Goal: Task Accomplishment & Management: Use online tool/utility

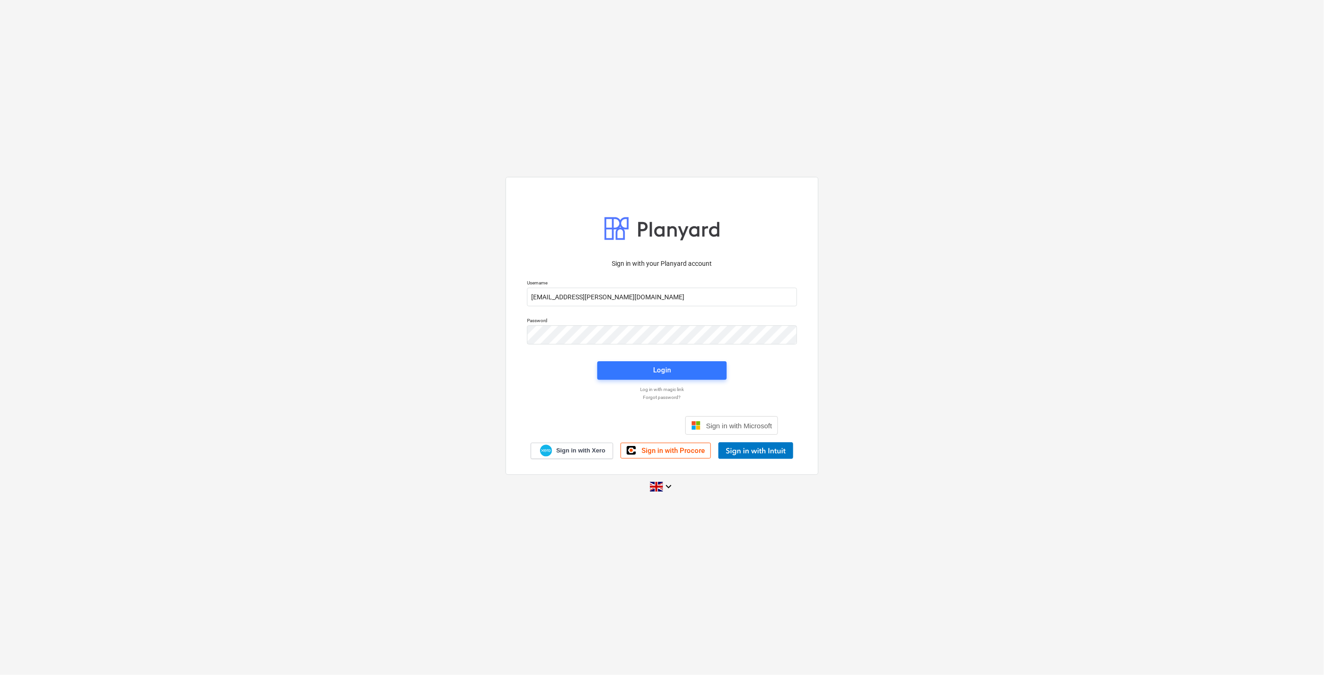
type input "[EMAIL_ADDRESS][PERSON_NAME][DOMAIN_NAME]"
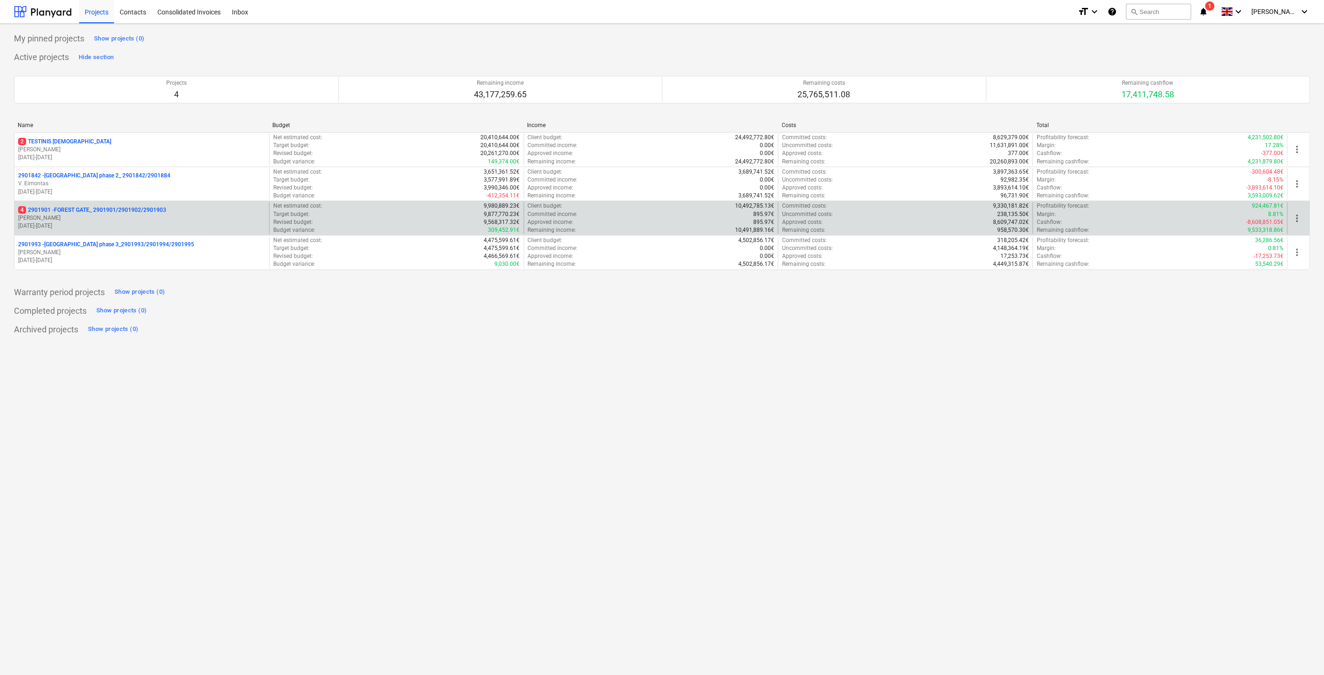
click at [151, 216] on p "[PERSON_NAME]" at bounding box center [141, 218] width 247 height 8
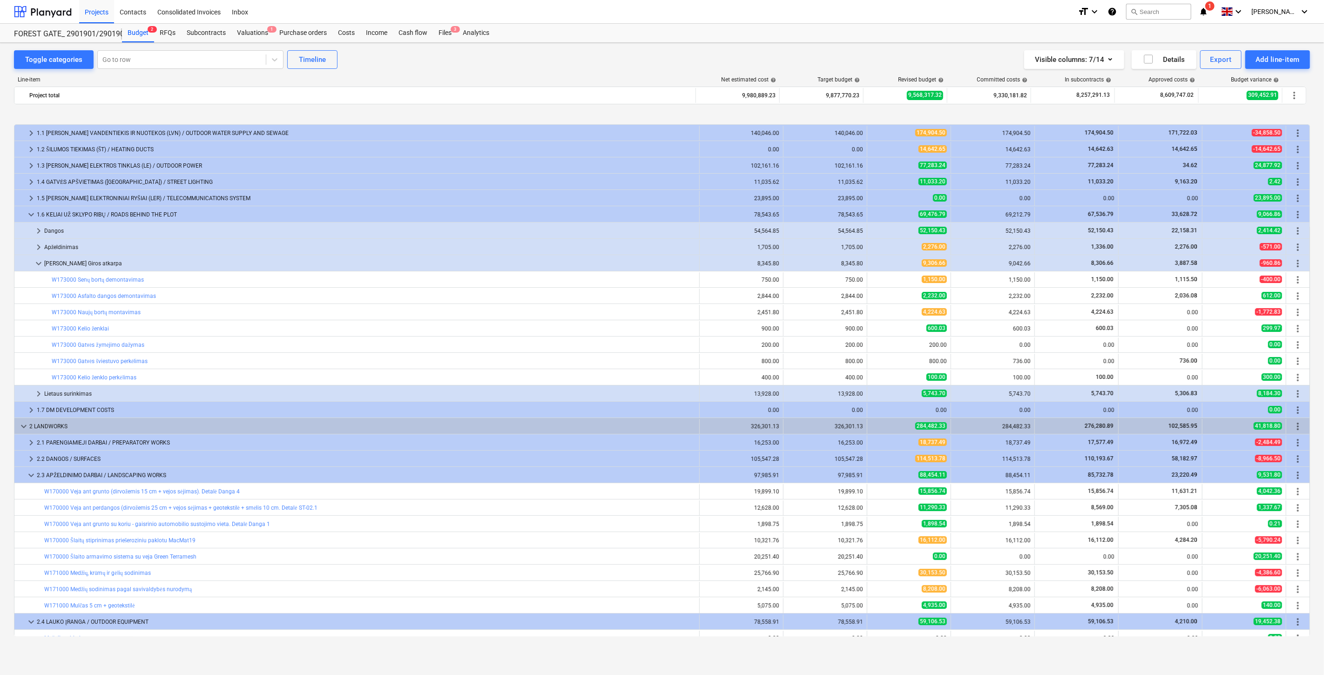
scroll to position [347, 0]
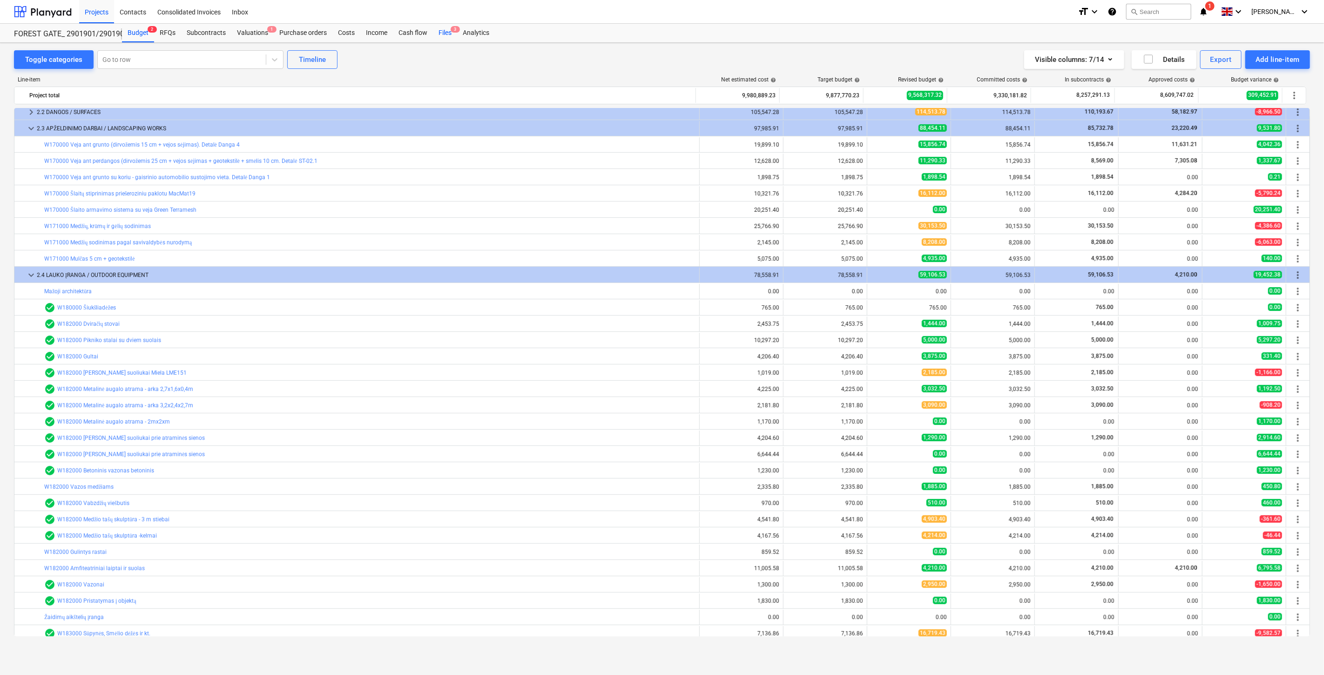
drag, startPoint x: 444, startPoint y: 34, endPoint x: 438, endPoint y: 38, distance: 7.1
click at [444, 34] on div "Files 3" at bounding box center [445, 33] width 24 height 19
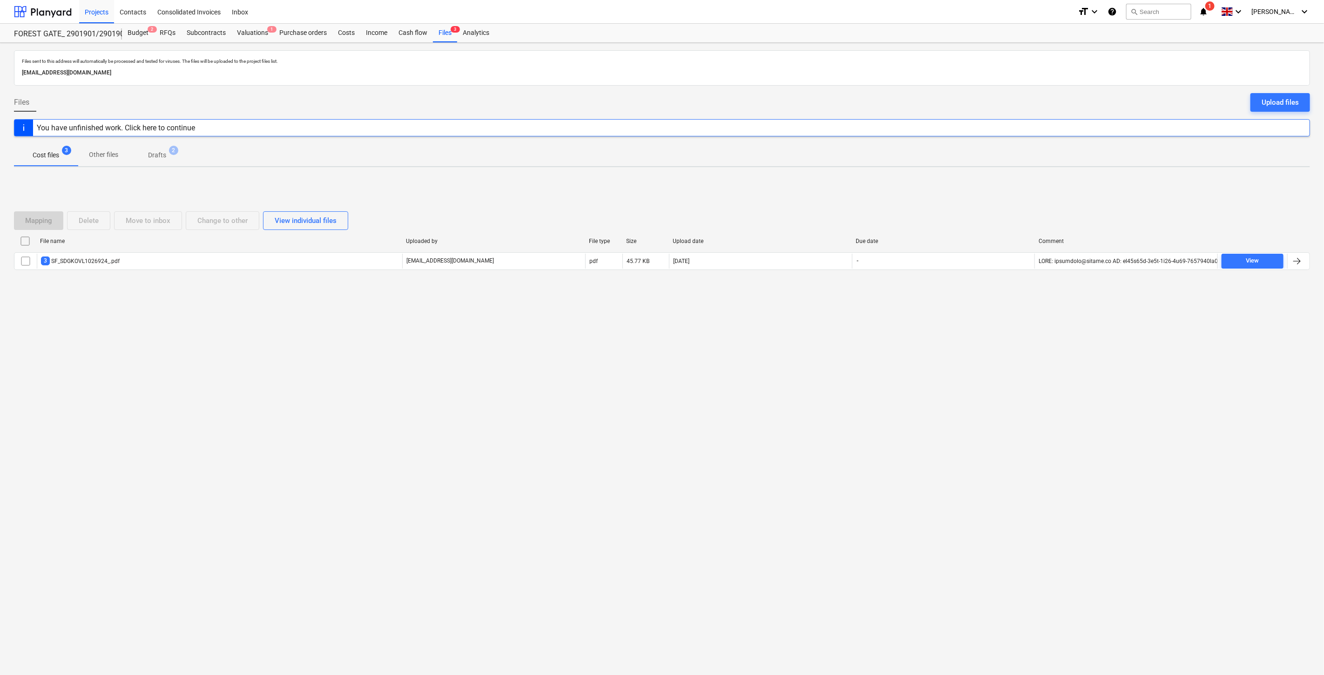
click at [160, 156] on p "Drafts" at bounding box center [157, 155] width 18 height 10
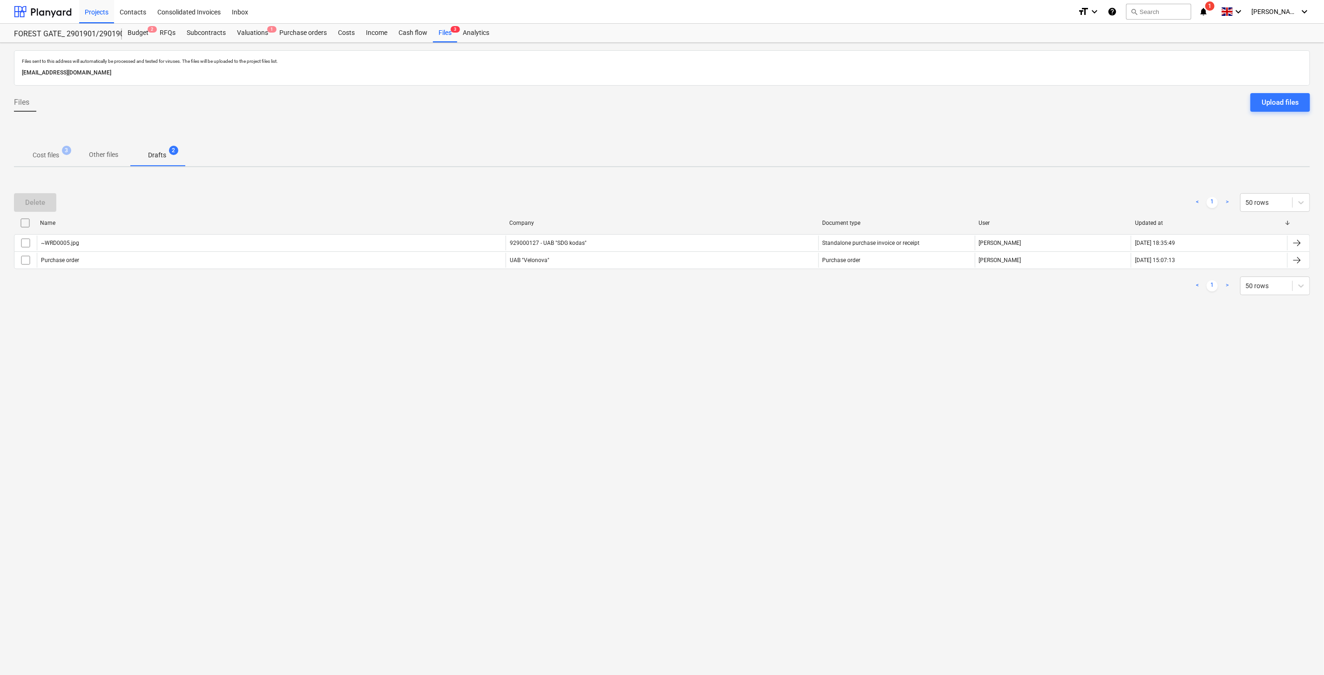
click at [48, 151] on p "Cost files" at bounding box center [46, 155] width 27 height 10
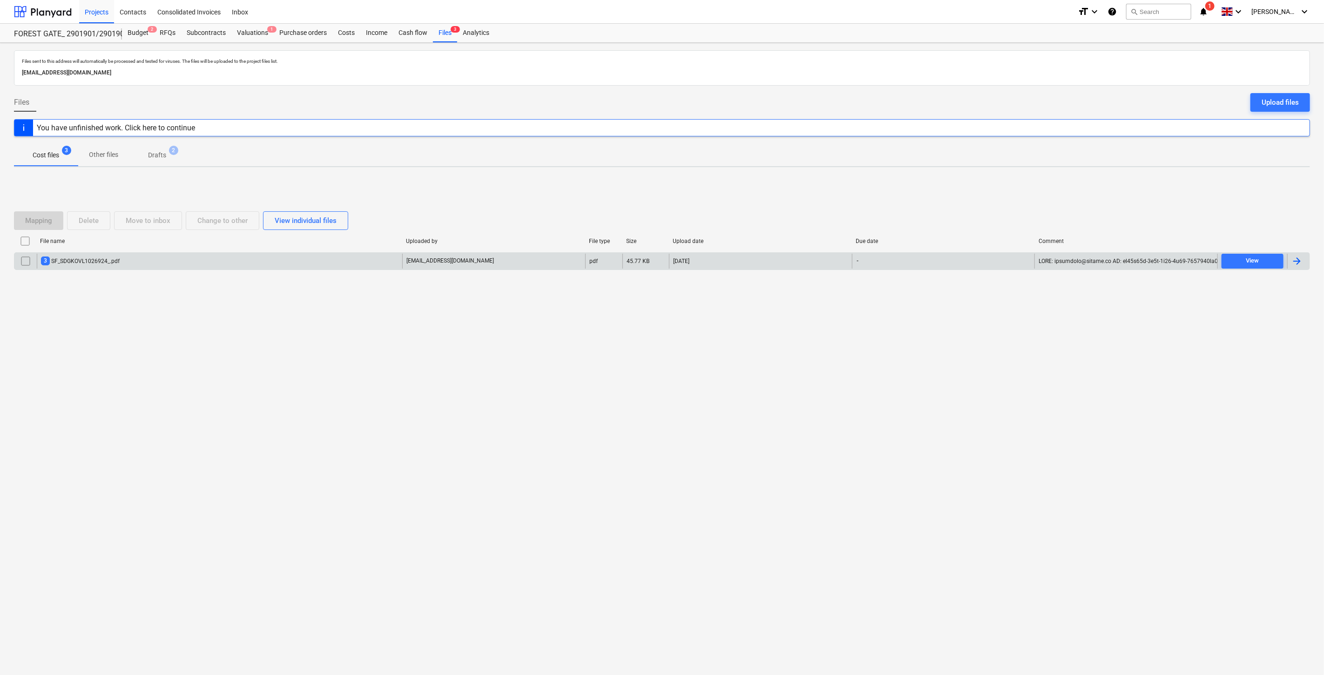
click at [161, 266] on div "3 SF_SDGKOVL1026924_.pdf" at bounding box center [219, 261] width 365 height 15
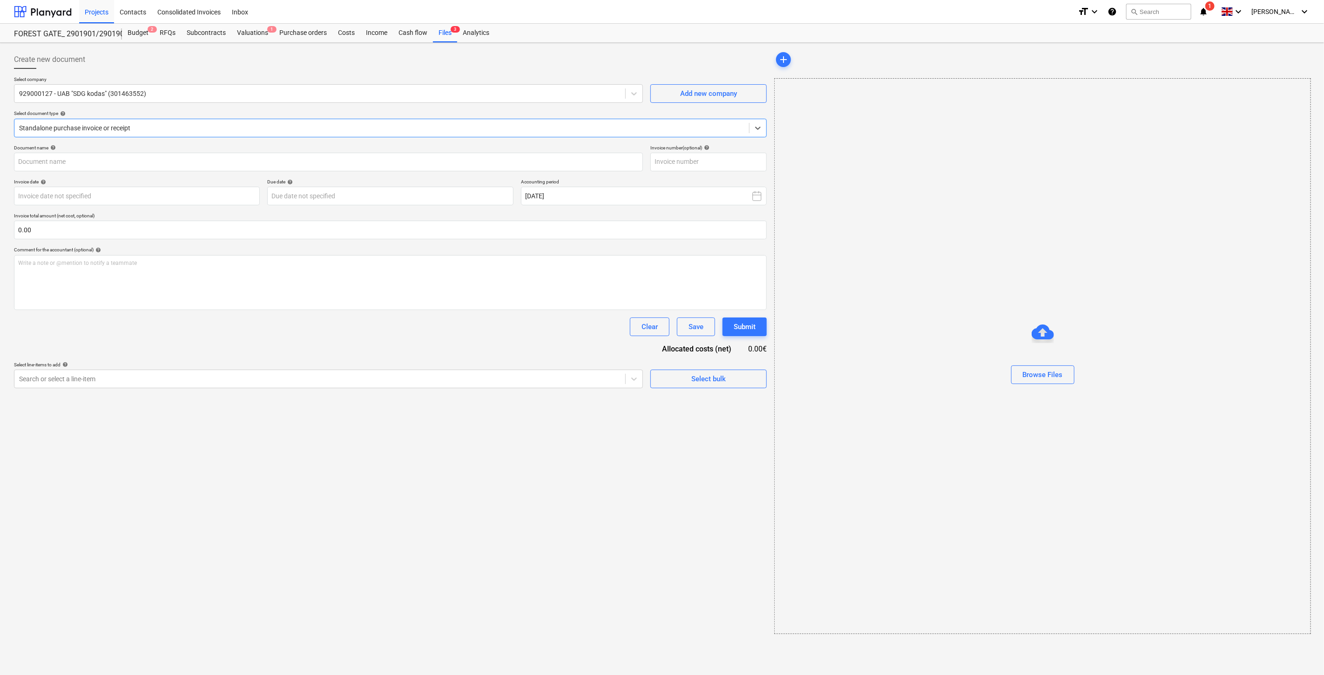
type input "SDGKOVL1026924"
type input "[DATE]"
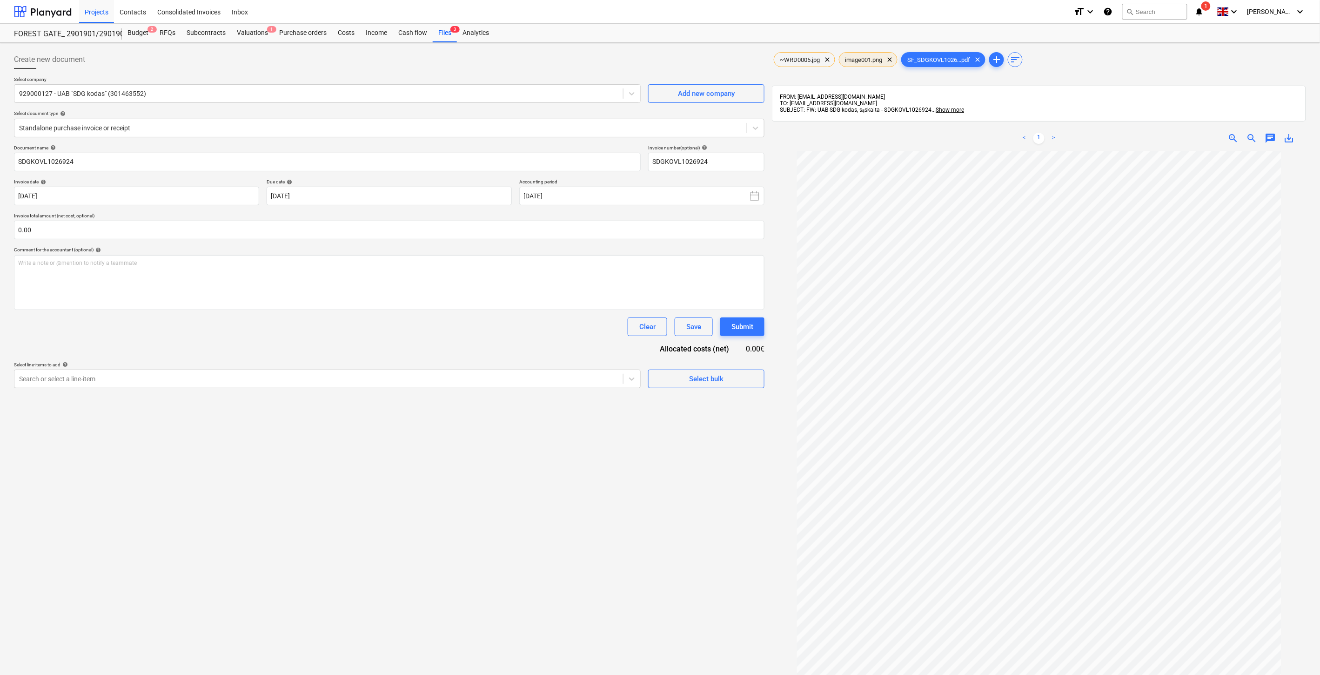
click at [868, 61] on span "image001.png" at bounding box center [864, 59] width 48 height 7
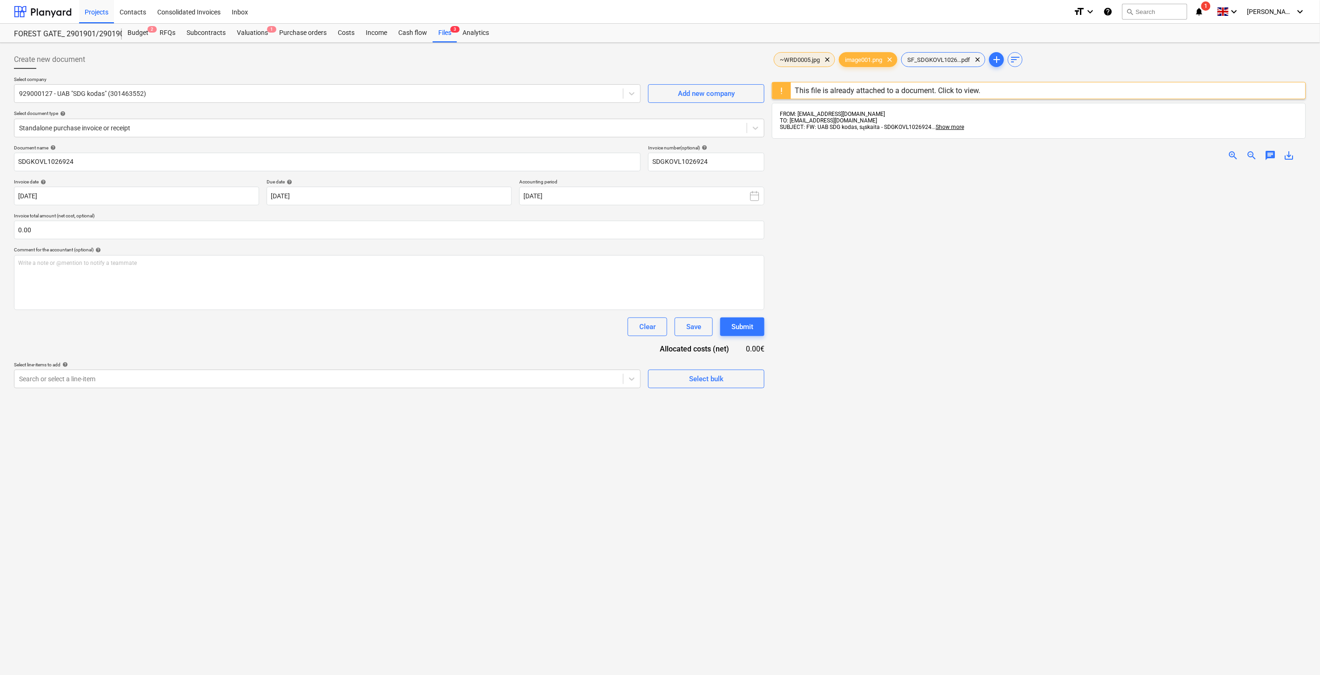
click at [790, 62] on span "~WRD0005.jpg" at bounding box center [799, 59] width 51 height 7
click at [936, 61] on span "SF_SDGKOVL1026...pdf" at bounding box center [939, 59] width 74 height 7
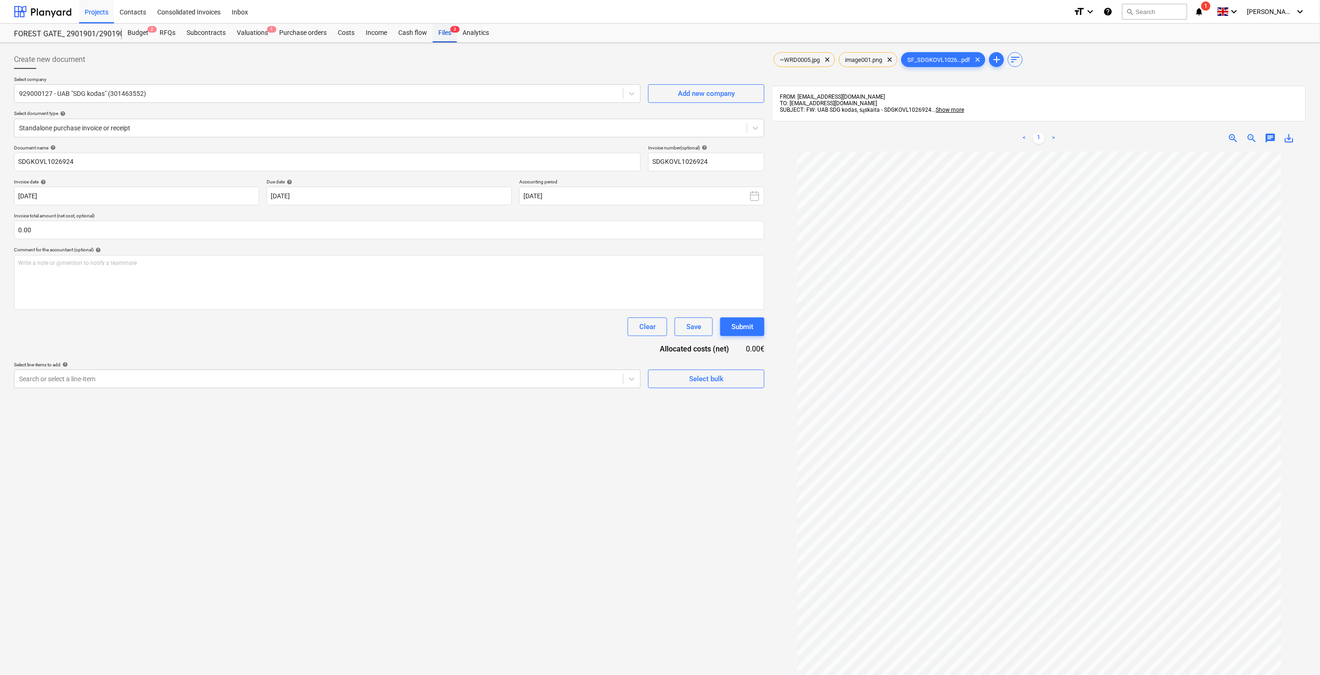
click at [447, 34] on div "Files 3" at bounding box center [445, 33] width 24 height 19
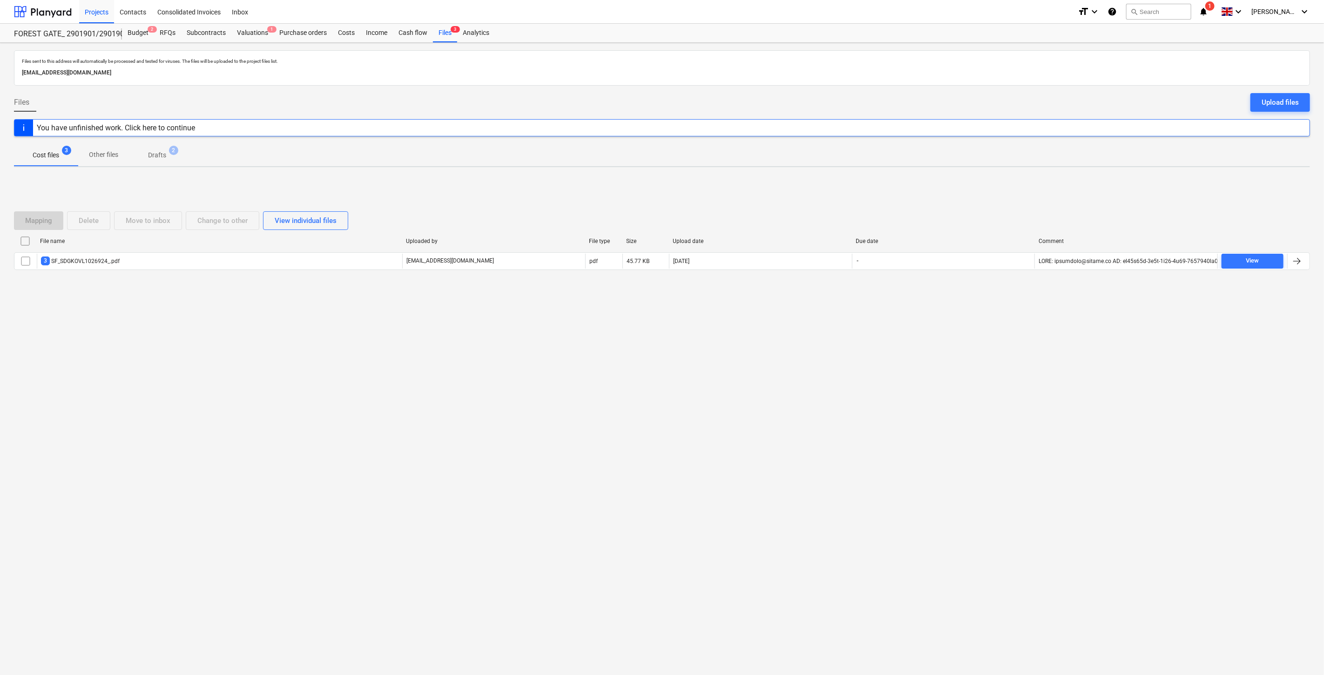
click at [181, 151] on span "Drafts 2" at bounding box center [156, 155] width 55 height 17
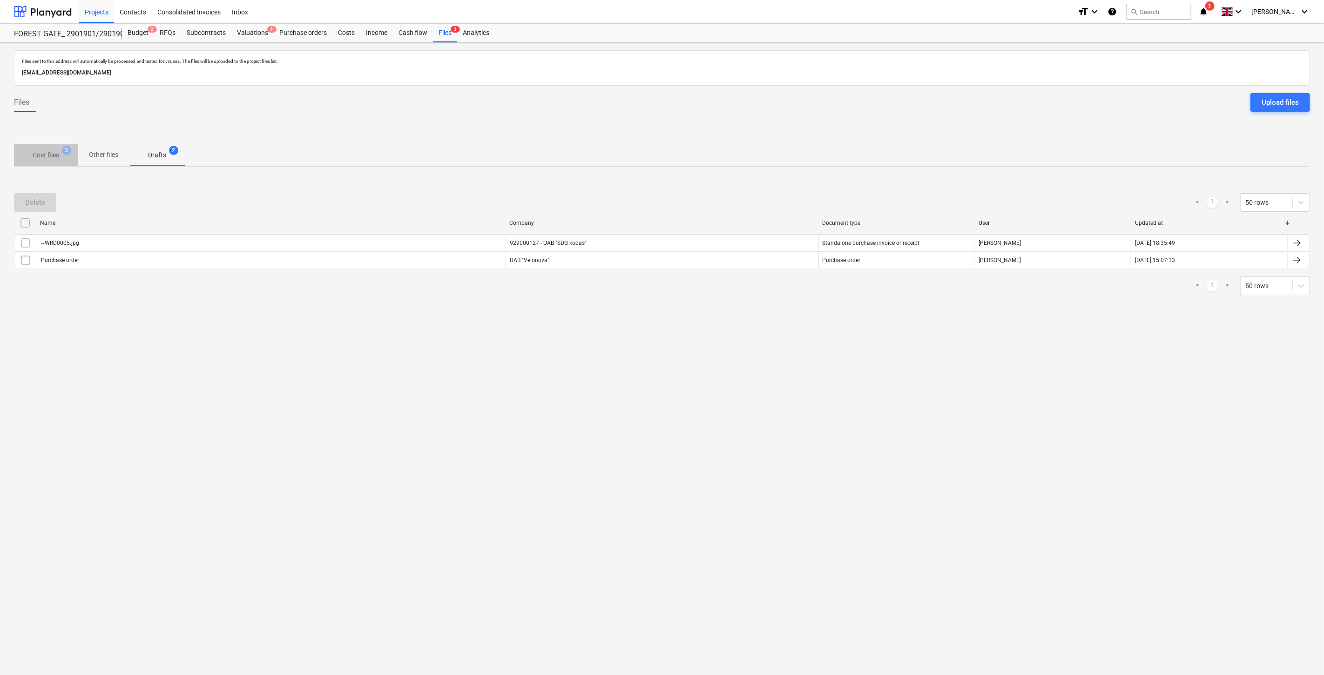
click at [44, 155] on p "Cost files" at bounding box center [46, 155] width 27 height 10
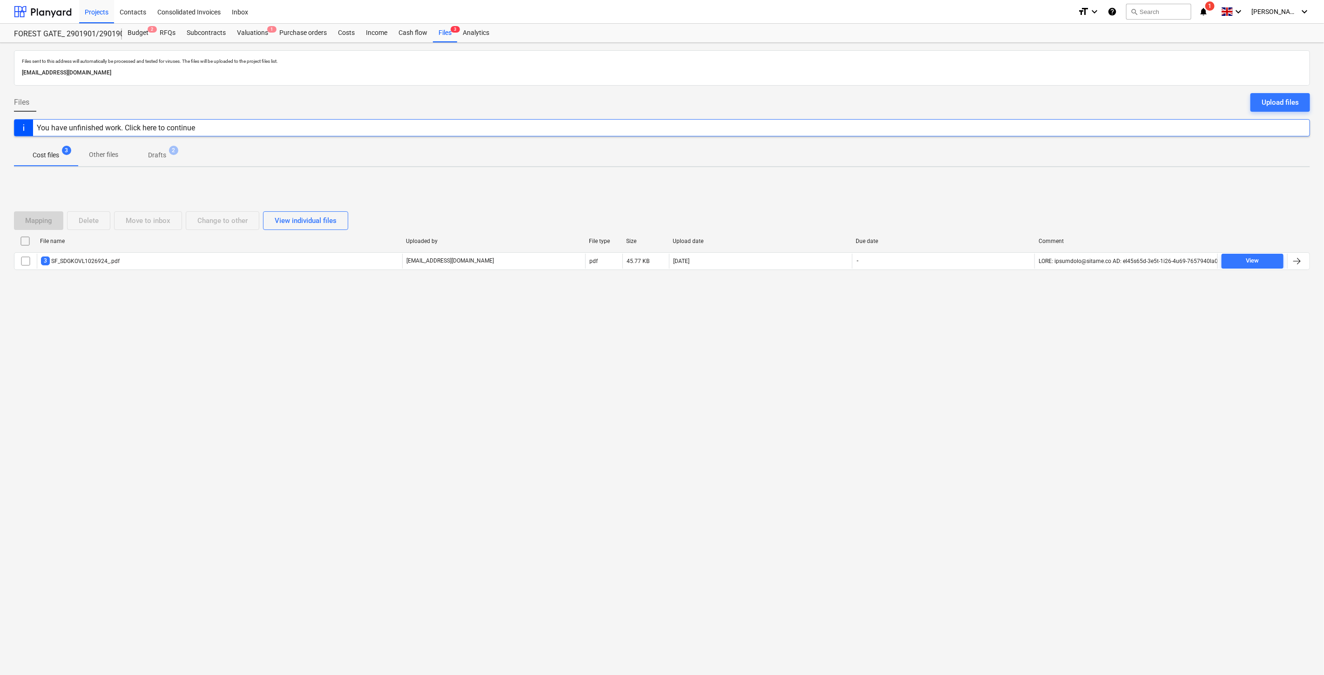
drag, startPoint x: 466, startPoint y: 429, endPoint x: 340, endPoint y: 520, distance: 156.3
click at [463, 431] on div "Files sent to this address will automatically be processed and tested for virus…" at bounding box center [662, 359] width 1324 height 632
drag, startPoint x: 50, startPoint y: 6, endPoint x: 55, endPoint y: 18, distance: 13.1
click at [50, 6] on div at bounding box center [43, 11] width 58 height 23
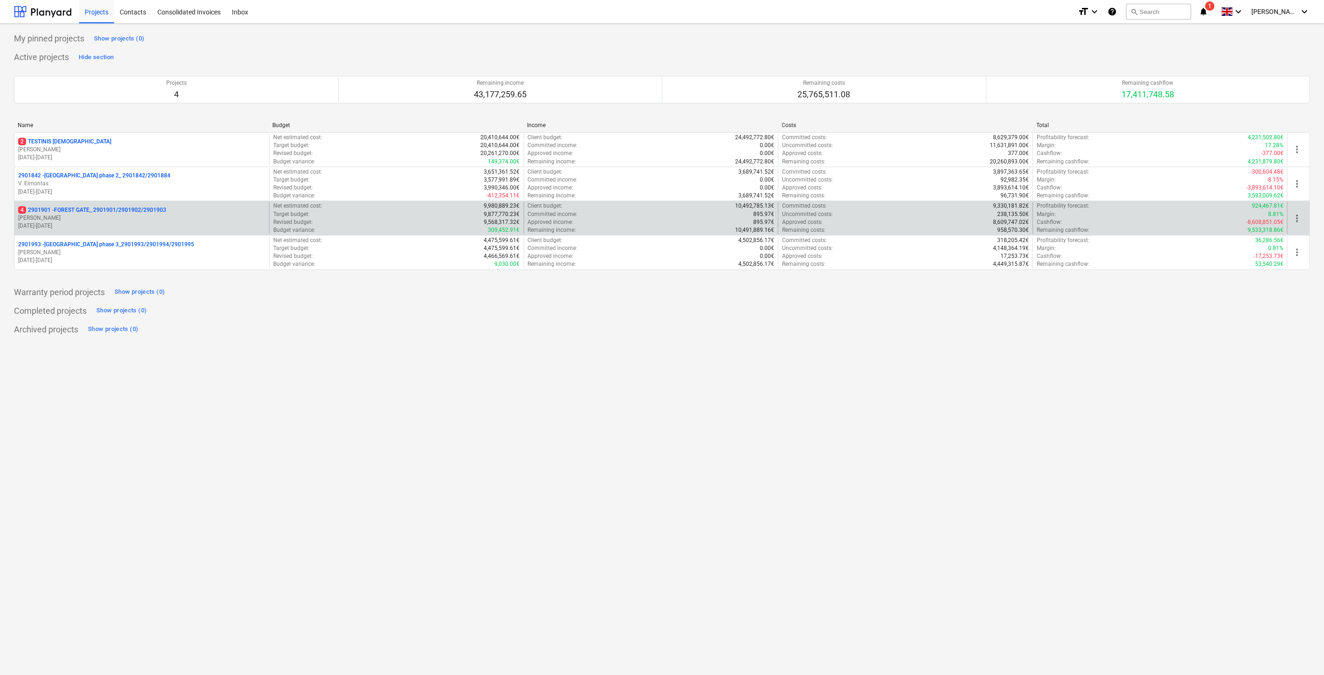
click at [138, 210] on p "4 2901901 - FOREST GATE_ 2901901/2901902/2901903" at bounding box center [92, 210] width 148 height 8
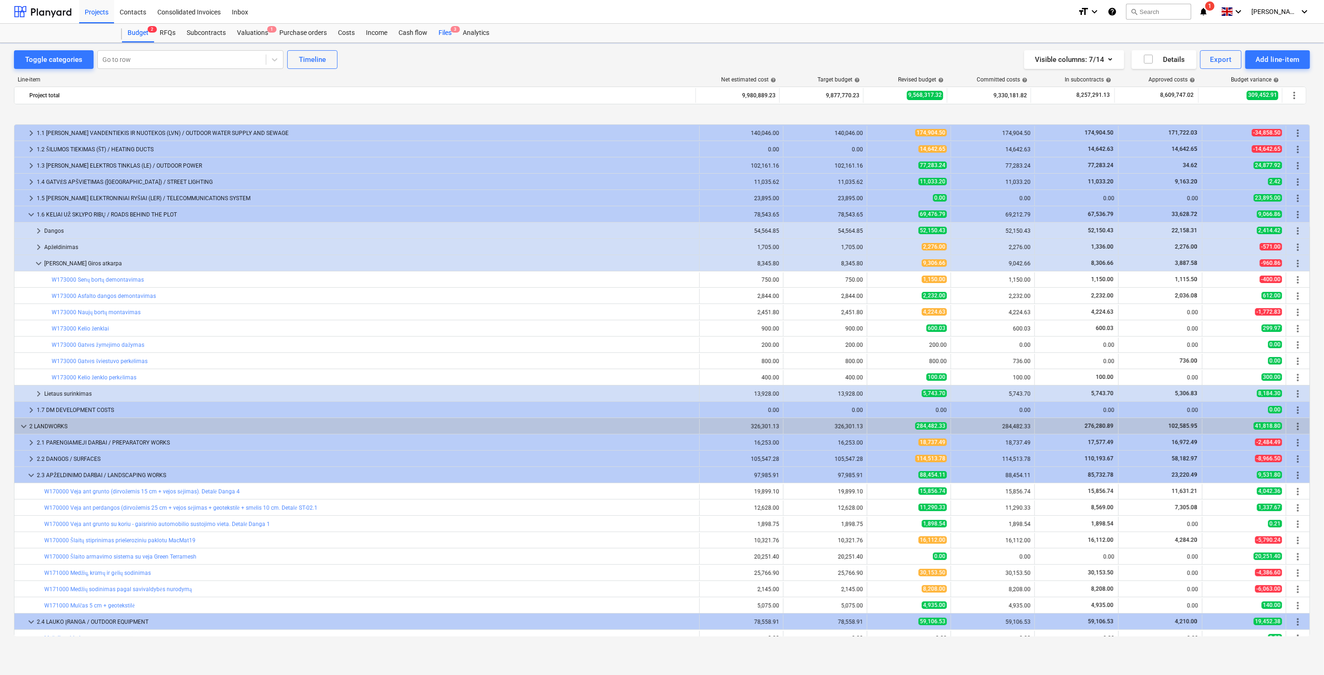
scroll to position [347, 0]
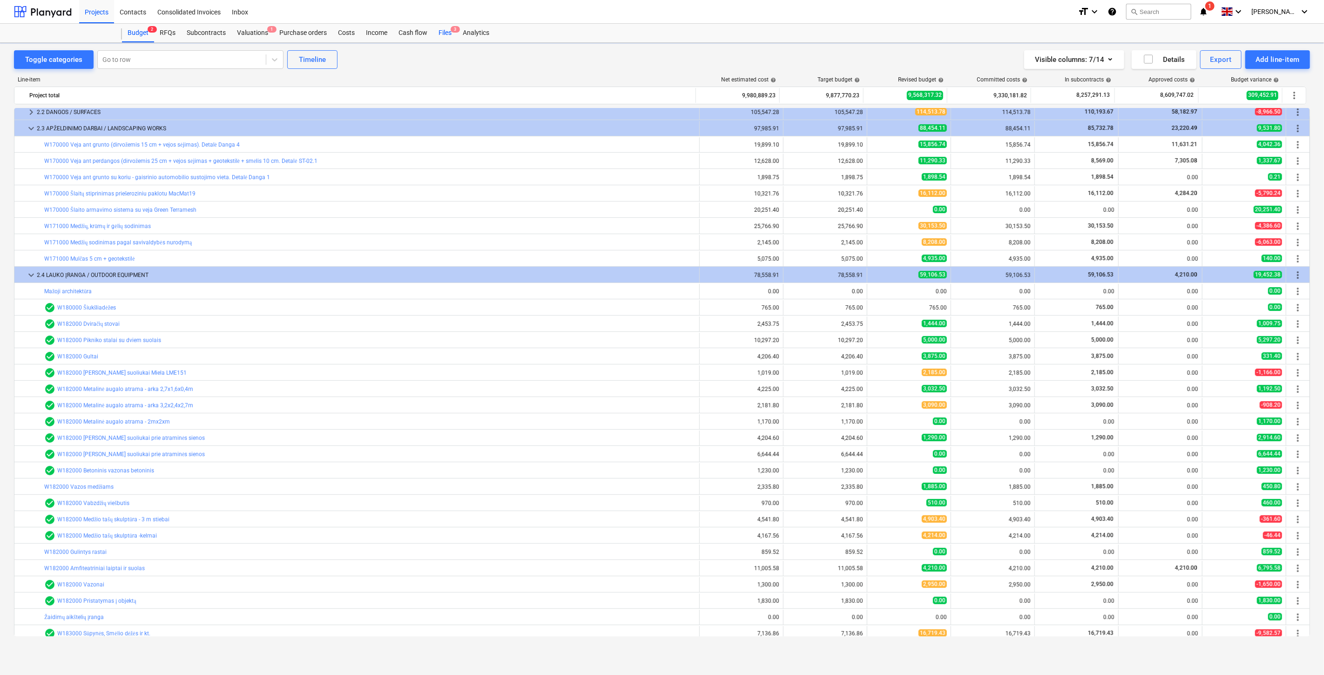
click at [446, 35] on div "Files 3" at bounding box center [445, 33] width 24 height 19
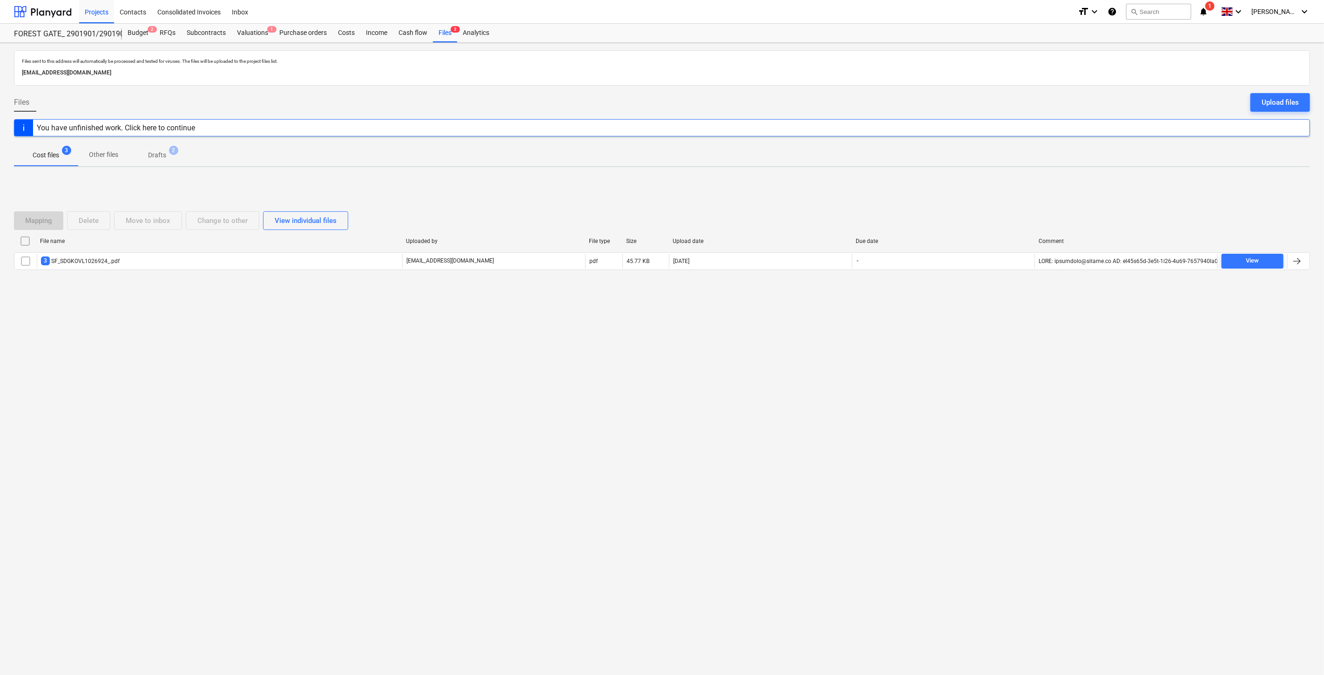
drag, startPoint x: 67, startPoint y: 15, endPoint x: 71, endPoint y: 23, distance: 8.7
click at [67, 15] on div at bounding box center [43, 11] width 58 height 23
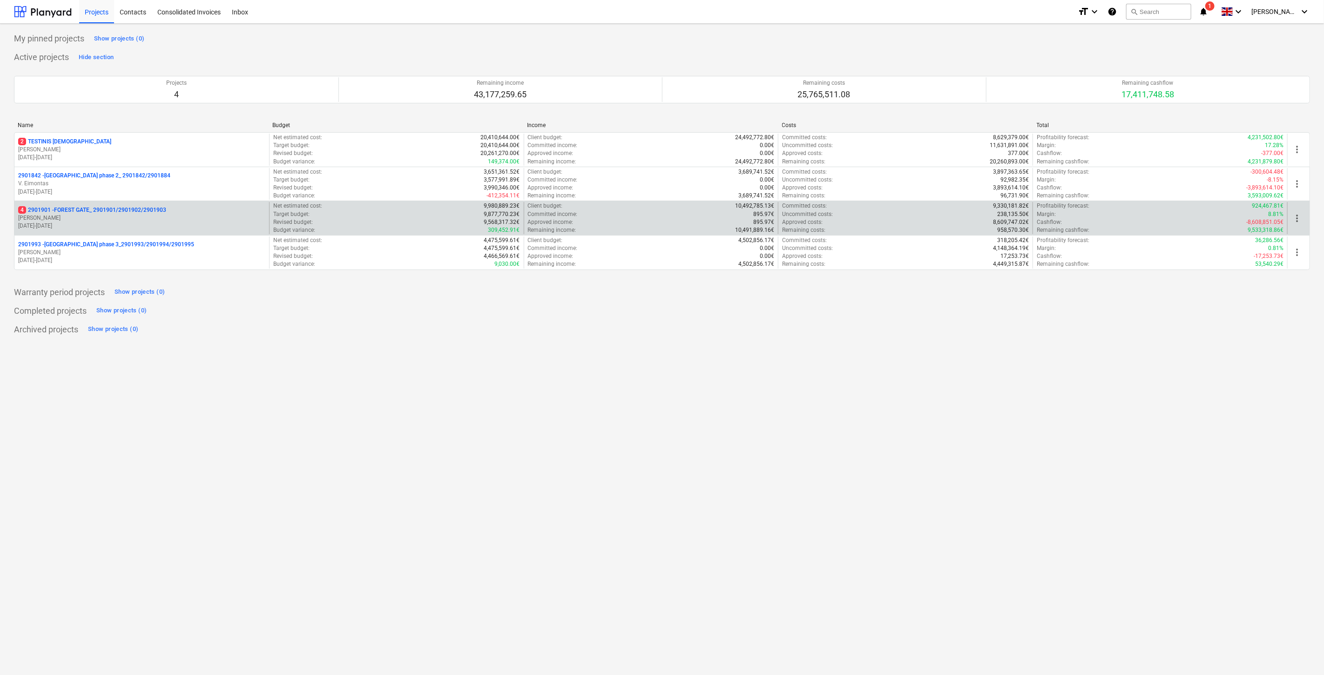
click at [121, 218] on p "[PERSON_NAME]" at bounding box center [141, 218] width 247 height 8
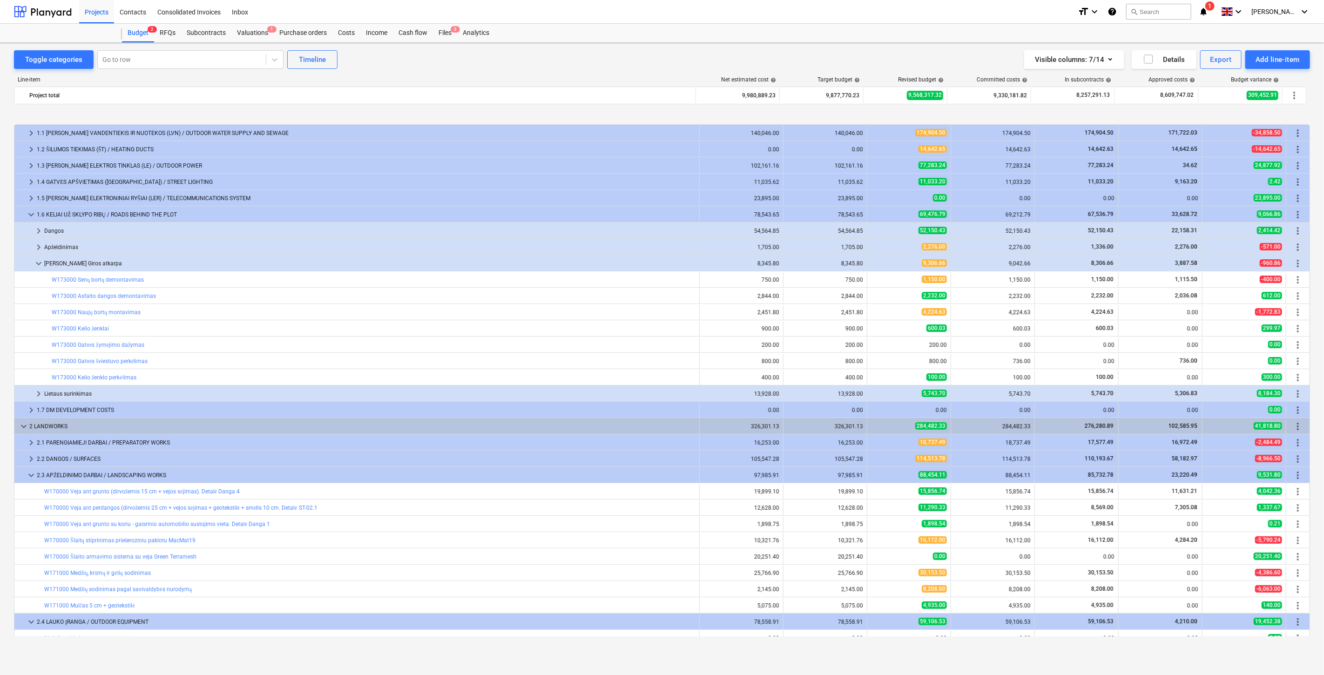
scroll to position [347, 0]
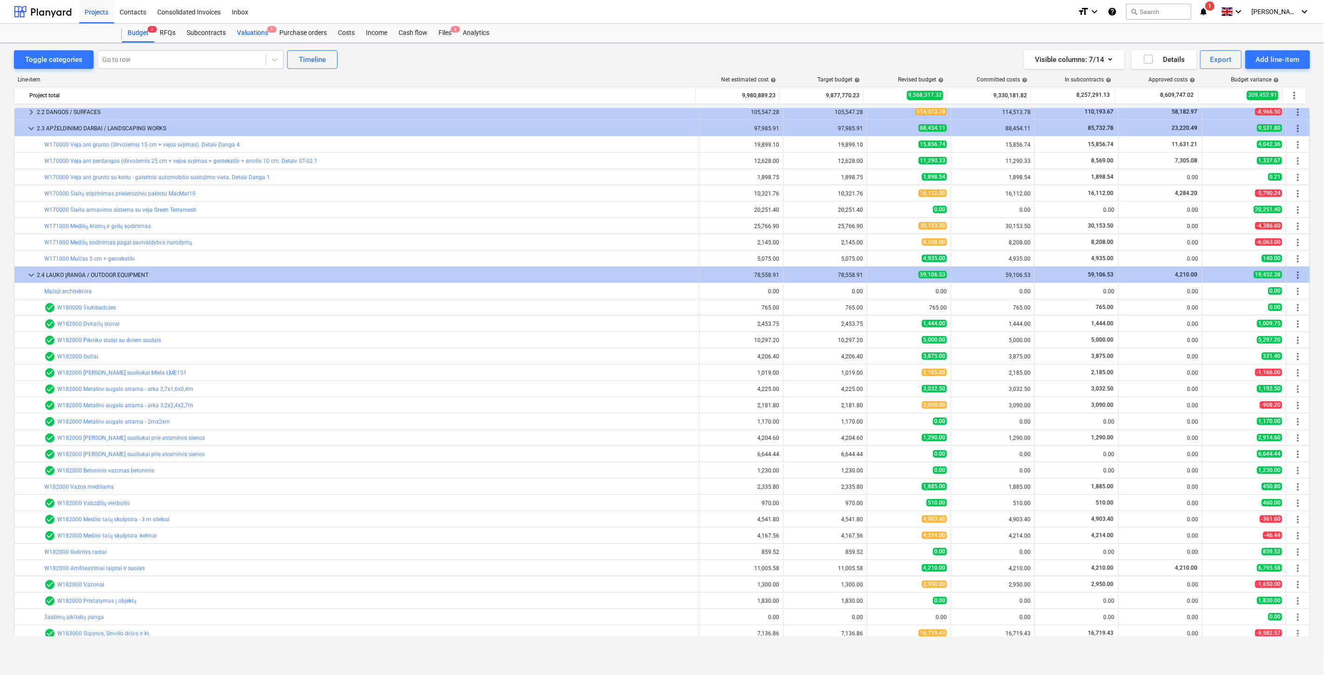
click at [252, 33] on div "Valuations 1" at bounding box center [252, 33] width 42 height 19
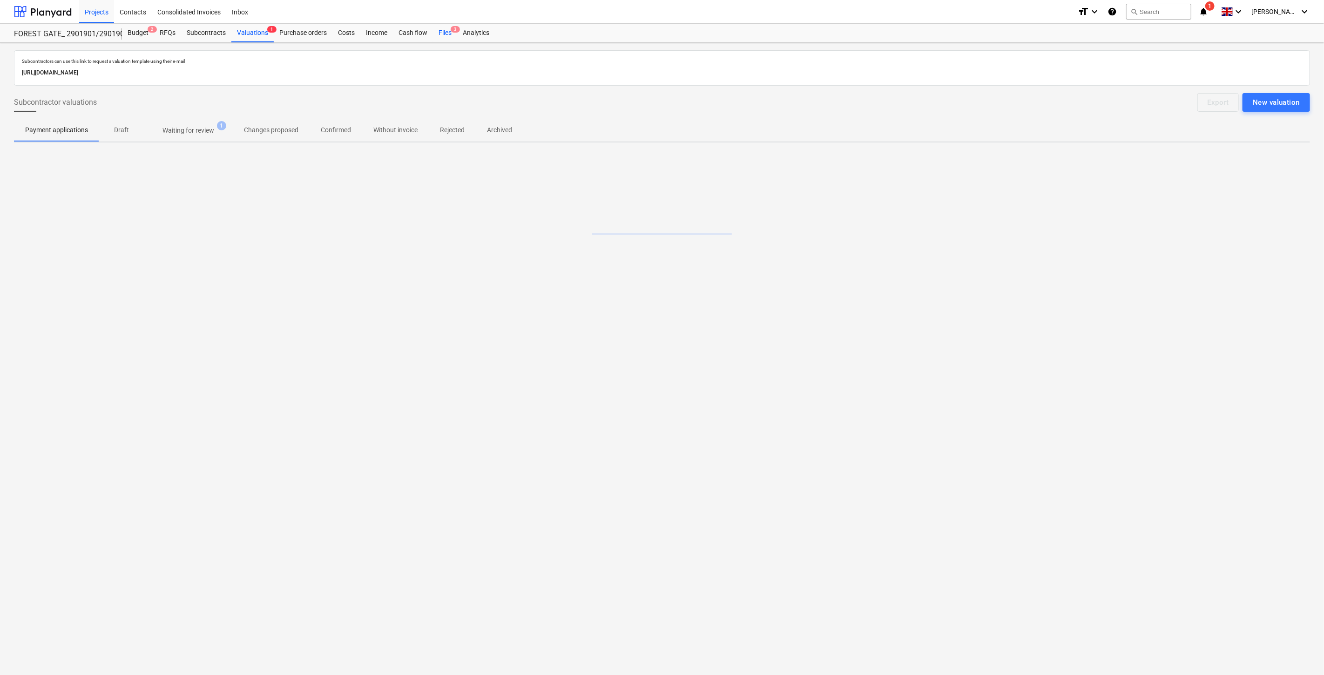
click at [441, 30] on div "Files 3" at bounding box center [445, 33] width 24 height 19
